Goal: Book appointment/travel/reservation

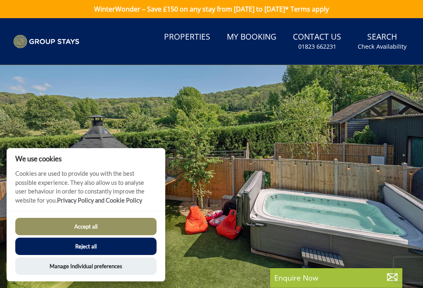
click at [102, 249] on button "Reject all" at bounding box center [85, 246] width 141 height 17
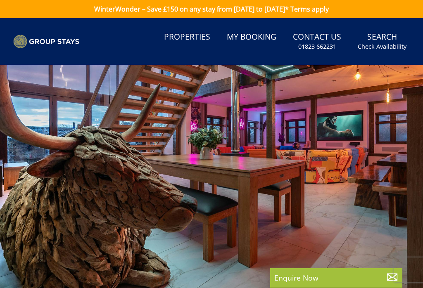
click at [381, 47] on small "Check Availability" at bounding box center [382, 47] width 49 height 8
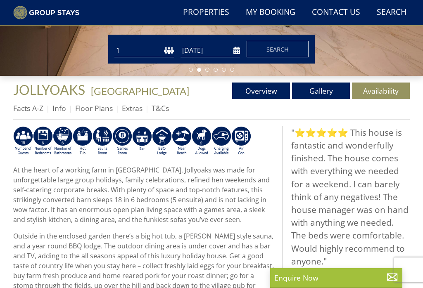
scroll to position [204, 0]
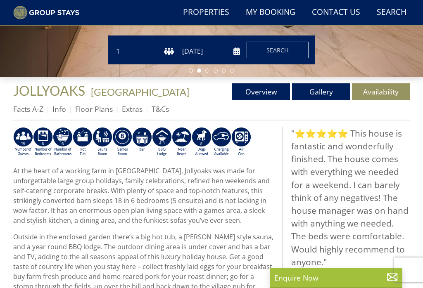
click at [372, 90] on link "Availability" at bounding box center [381, 91] width 58 height 17
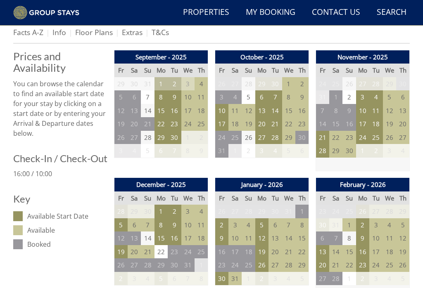
scroll to position [281, 0]
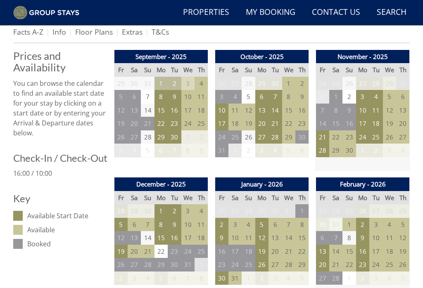
click at [161, 208] on td "1" at bounding box center [160, 211] width 13 height 14
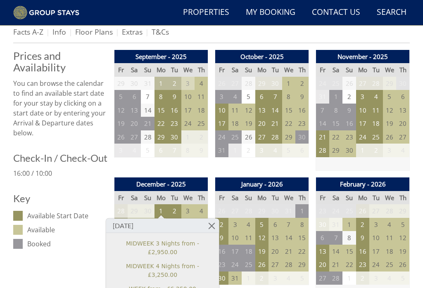
click at [207, 225] on link at bounding box center [211, 226] width 14 height 14
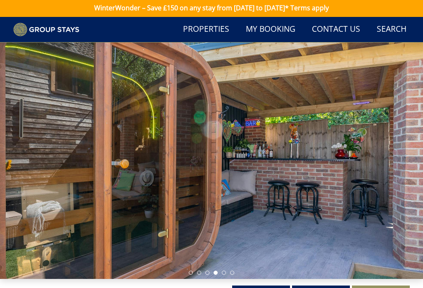
scroll to position [0, 0]
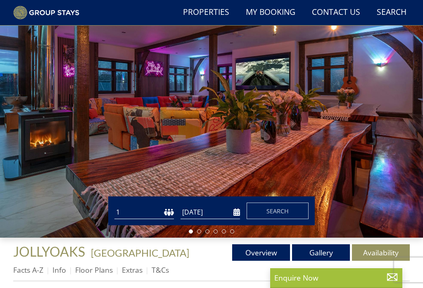
scroll to position [42, 0]
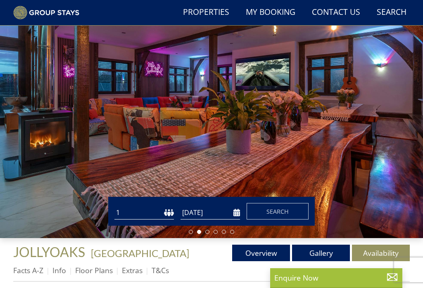
click at [321, 250] on link "Gallery" at bounding box center [321, 253] width 58 height 17
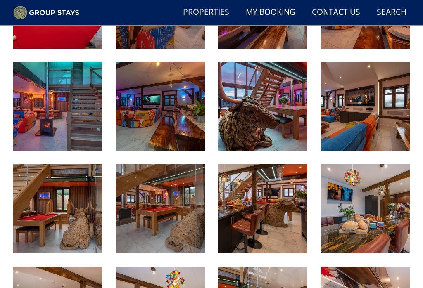
scroll to position [576, 0]
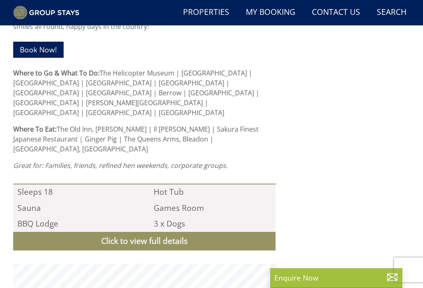
scroll to position [42, 0]
